Goal: Information Seeking & Learning: Learn about a topic

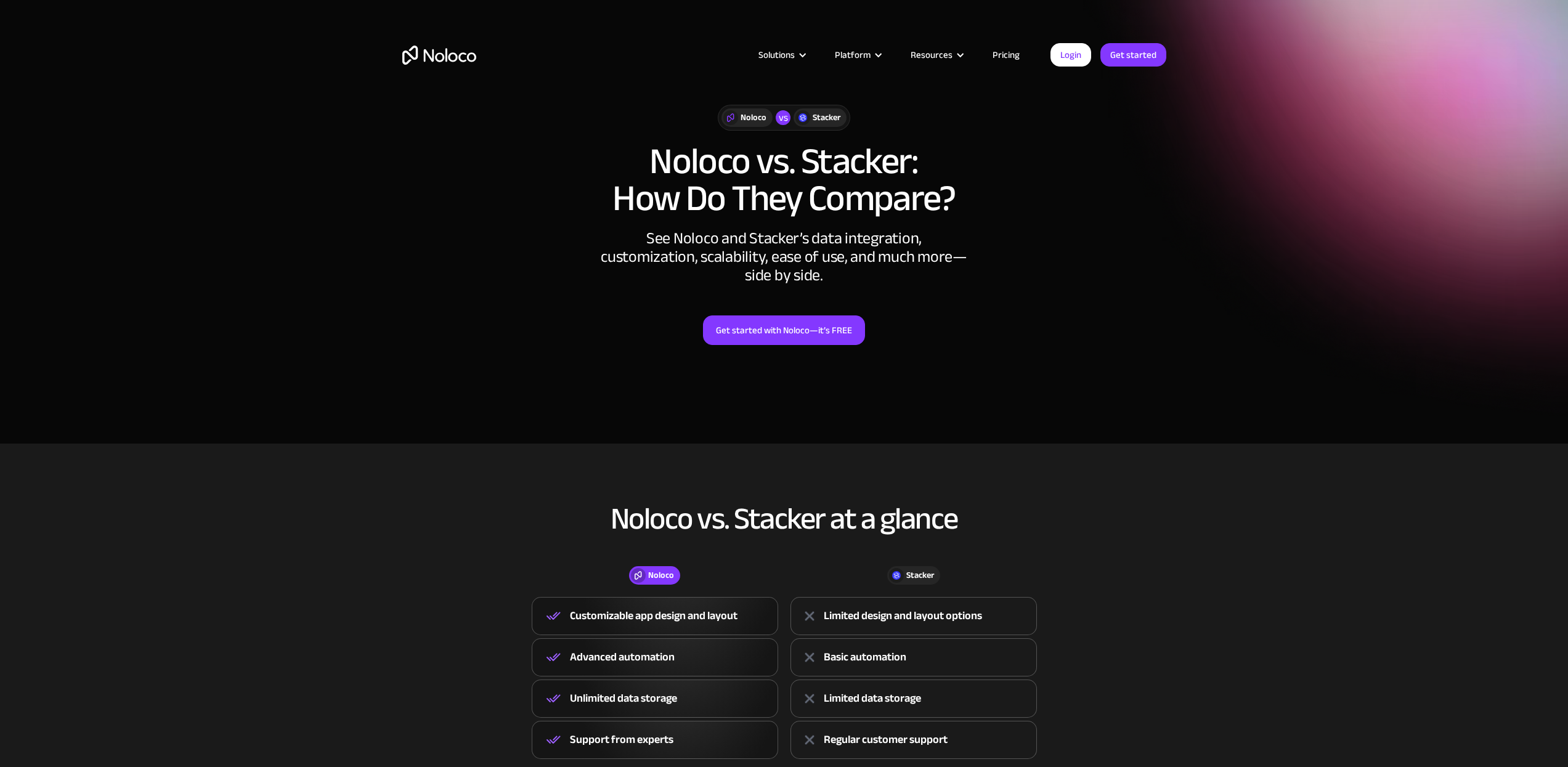
click at [1017, 50] on link "Pricing" at bounding box center [1006, 55] width 58 height 16
